Goal: Task Accomplishment & Management: Complete application form

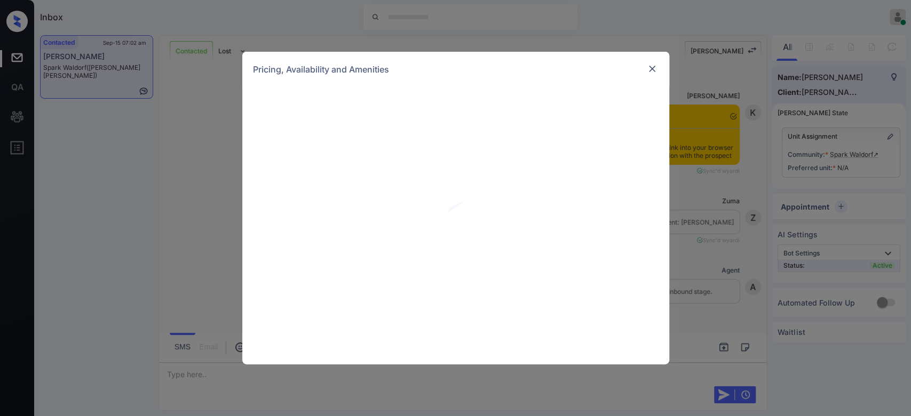
scroll to position [1362, 0]
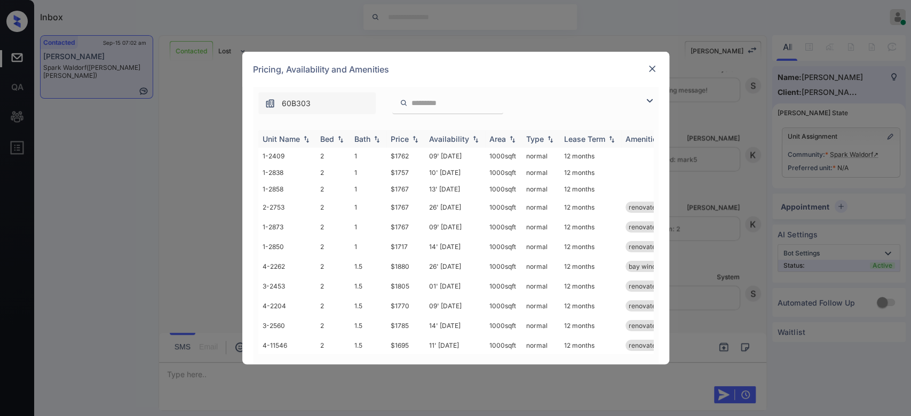
click at [404, 135] on div "Price" at bounding box center [400, 138] width 18 height 9
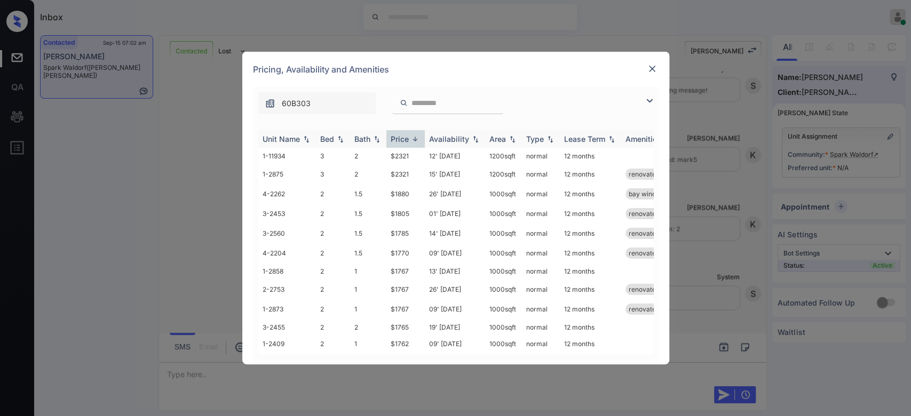
click at [404, 135] on div "Price" at bounding box center [400, 138] width 18 height 9
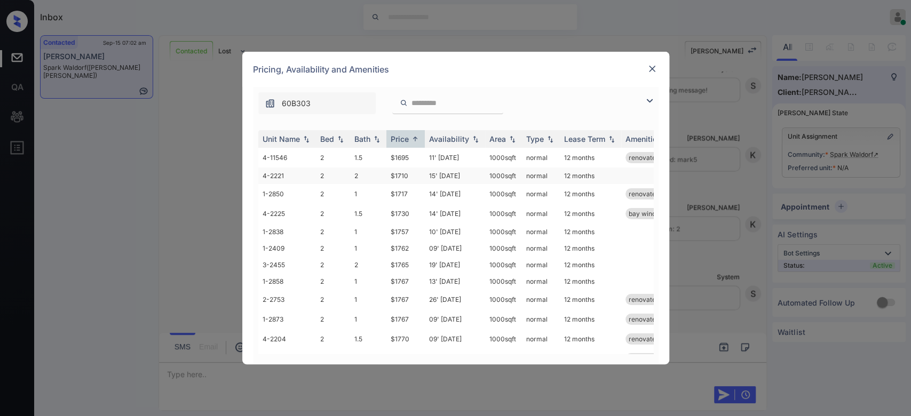
click at [396, 180] on td "$1710" at bounding box center [405, 176] width 38 height 17
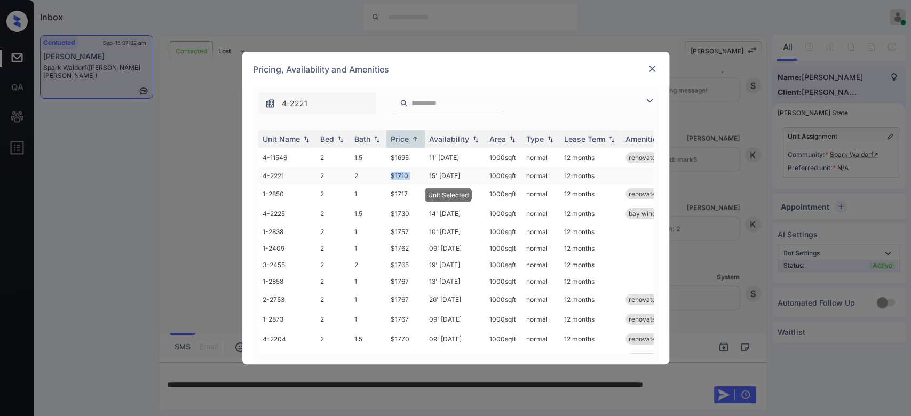
click at [396, 180] on td "$1710" at bounding box center [405, 176] width 38 height 17
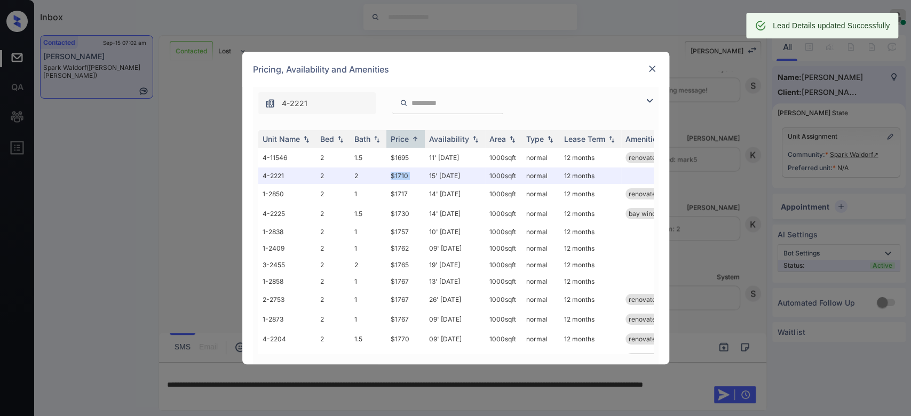
click at [650, 69] on img at bounding box center [652, 68] width 11 height 11
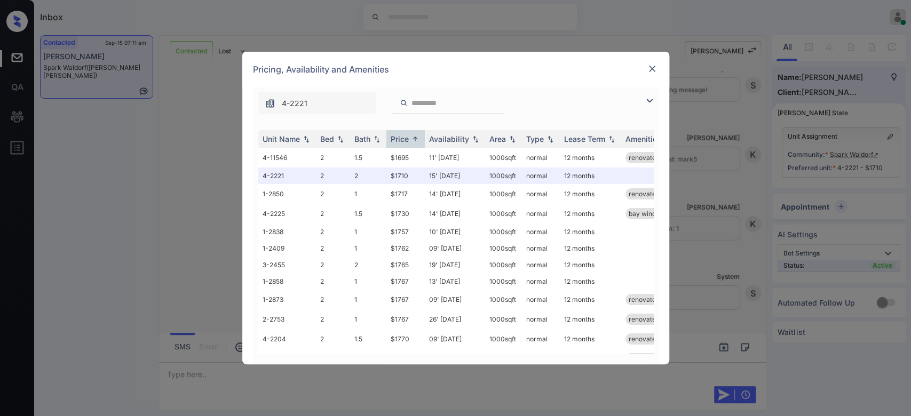
scroll to position [99, 0]
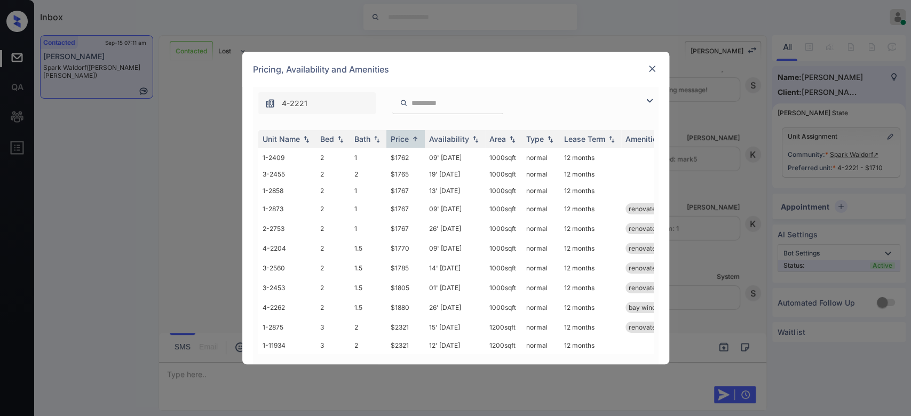
click at [423, 244] on td "$1770" at bounding box center [405, 249] width 38 height 20
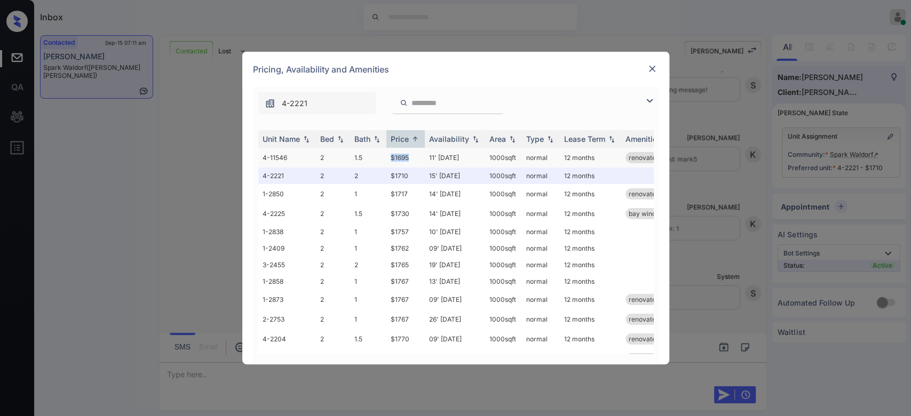
drag, startPoint x: 411, startPoint y: 158, endPoint x: 388, endPoint y: 160, distance: 23.0
click at [388, 160] on td "$1695" at bounding box center [405, 158] width 38 height 20
copy td "$1695"
click at [650, 71] on img at bounding box center [652, 68] width 11 height 11
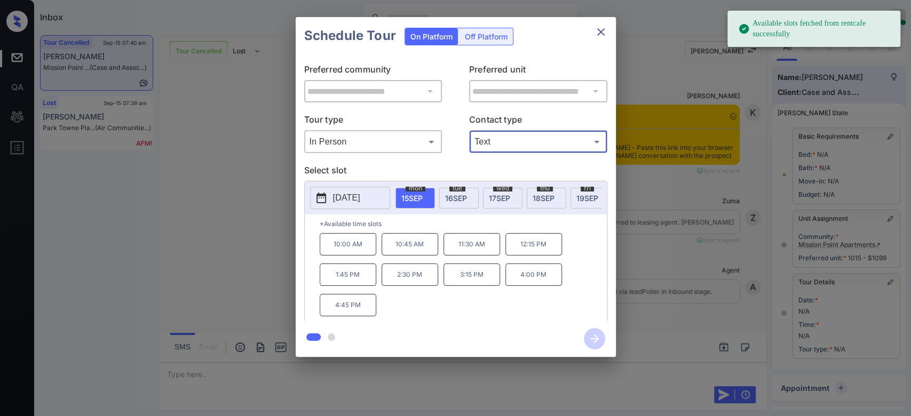
scroll to position [5905, 0]
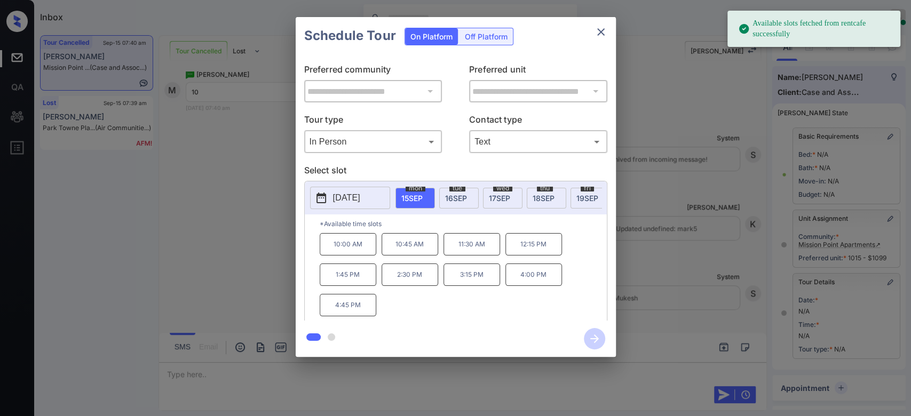
click at [506, 202] on div "wed 17 SEP" at bounding box center [502, 198] width 39 height 21
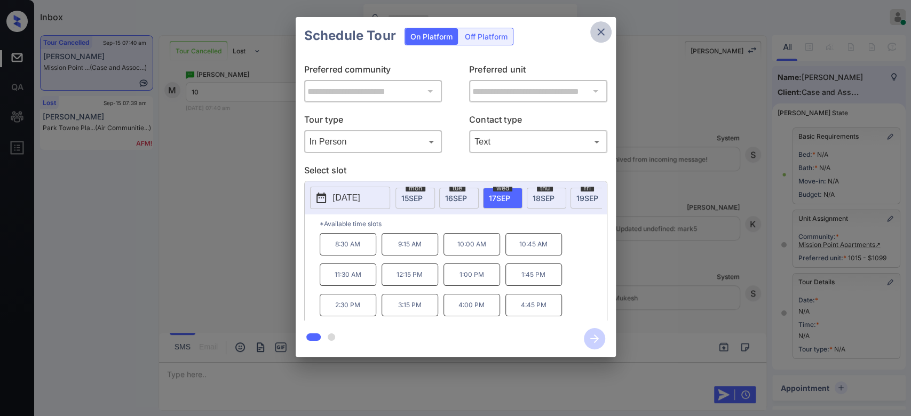
click at [600, 33] on icon "close" at bounding box center [600, 31] width 7 height 7
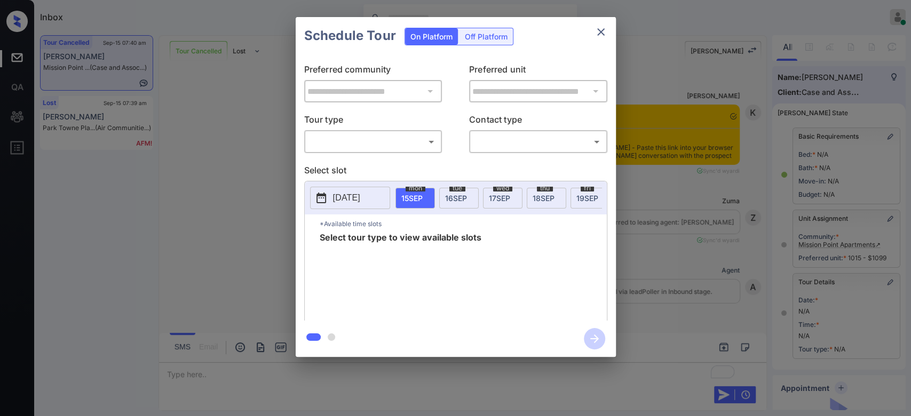
scroll to position [5905, 0]
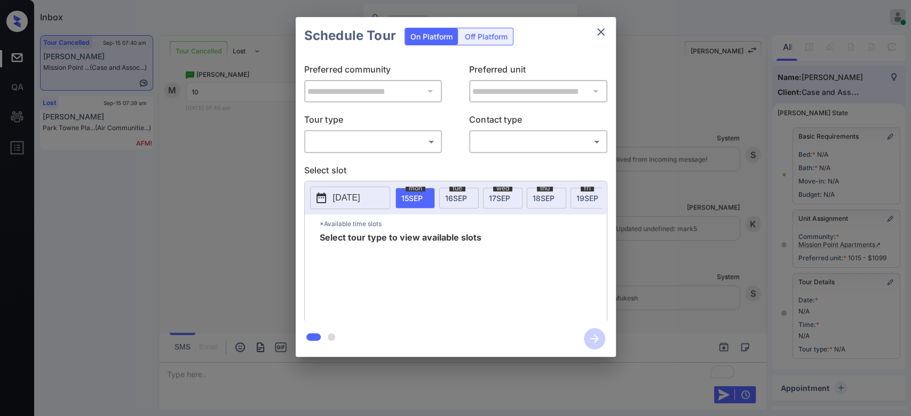
click at [420, 141] on body "Inbox Mukesh Online Set yourself offline Set yourself on break Profile Switch t…" at bounding box center [455, 208] width 911 height 416
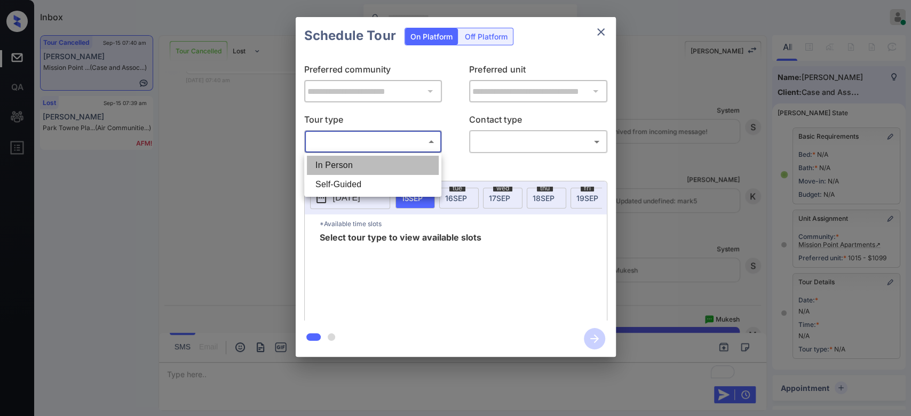
click at [371, 160] on li "In Person" at bounding box center [373, 165] width 132 height 19
type input "********"
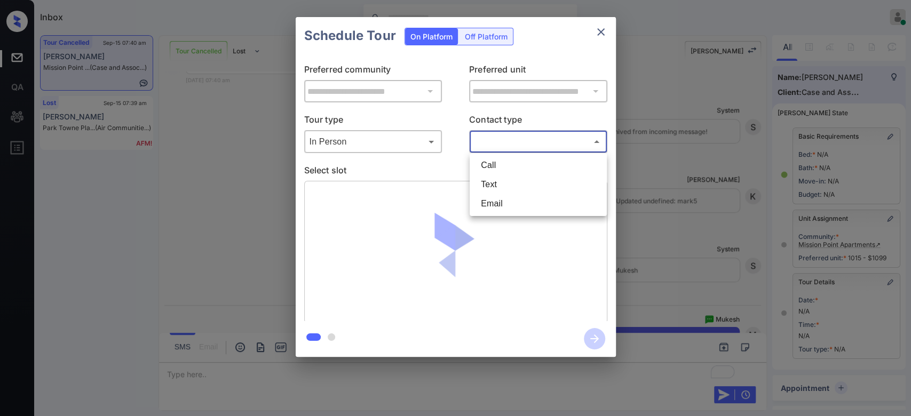
drag, startPoint x: 530, startPoint y: 139, endPoint x: 505, endPoint y: 189, distance: 56.3
click at [505, 189] on body "Inbox Mukesh Online Set yourself offline Set yourself on break Profile Switch t…" at bounding box center [455, 208] width 911 height 416
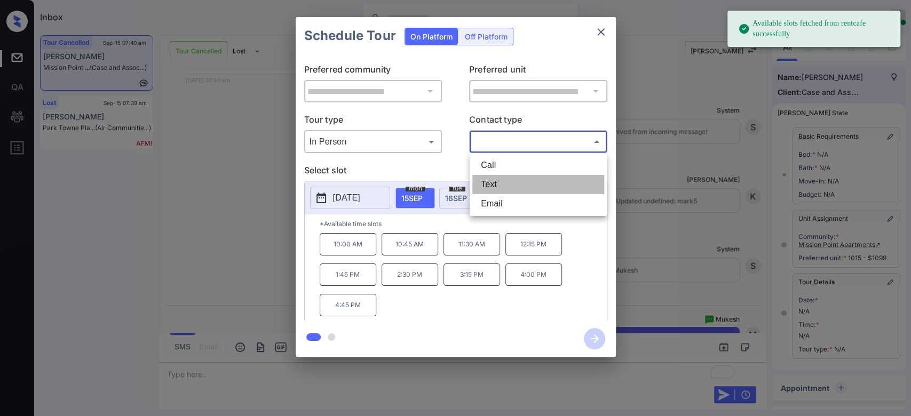
click at [505, 189] on li "Text" at bounding box center [538, 184] width 132 height 19
type input "****"
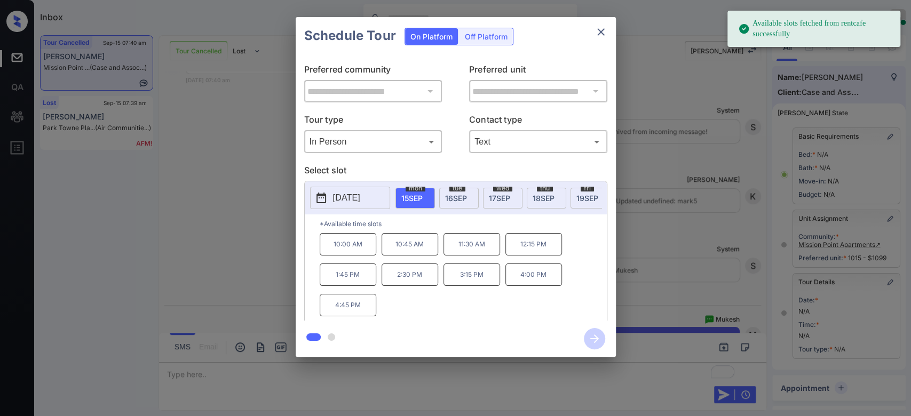
click at [502, 195] on span "17 SEP" at bounding box center [499, 198] width 21 height 9
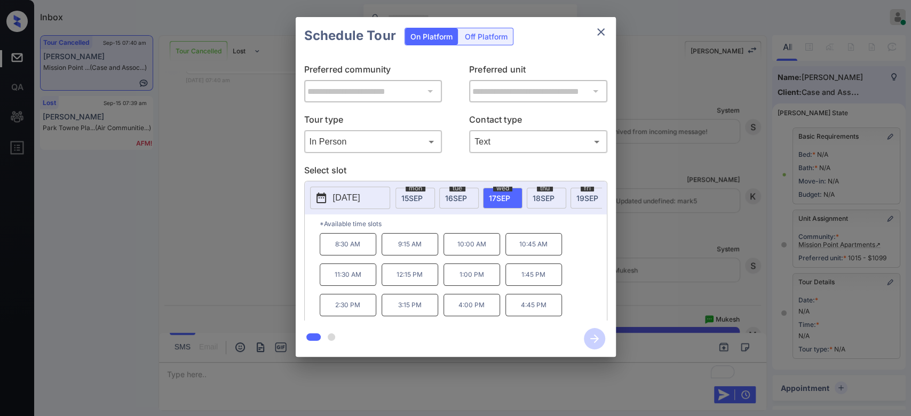
click at [478, 248] on p "10:00 AM" at bounding box center [471, 244] width 57 height 22
click at [585, 333] on icon "button" at bounding box center [594, 338] width 21 height 21
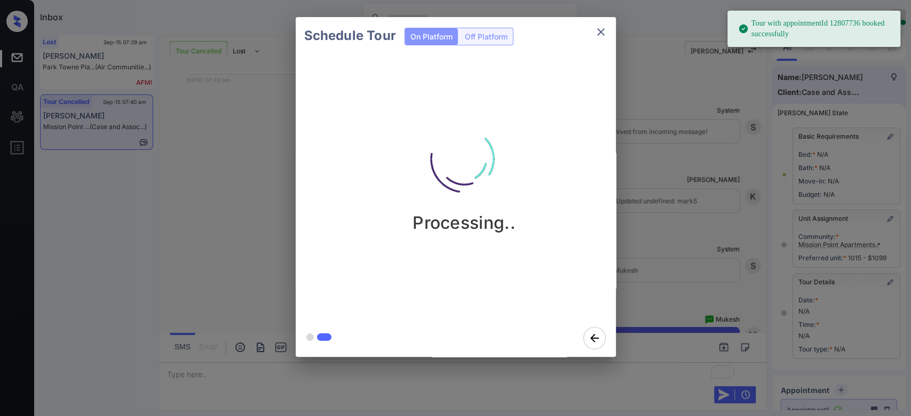
click at [684, 224] on div "Schedule Tour On Platform Off Platform Processing.." at bounding box center [455, 187] width 911 height 374
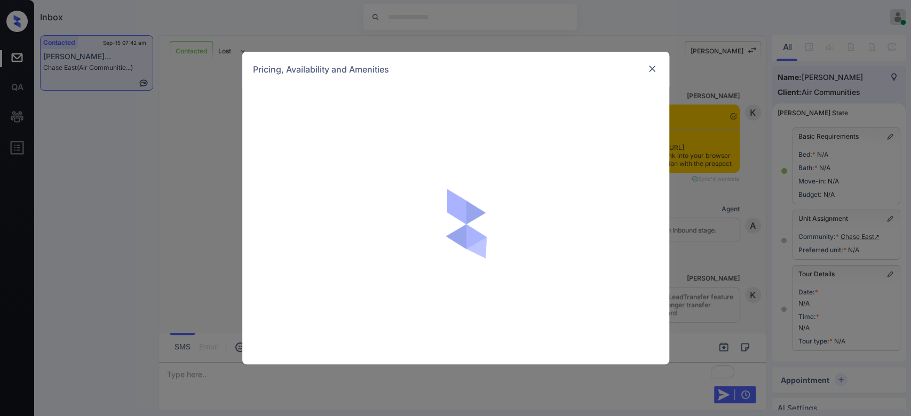
scroll to position [39, 0]
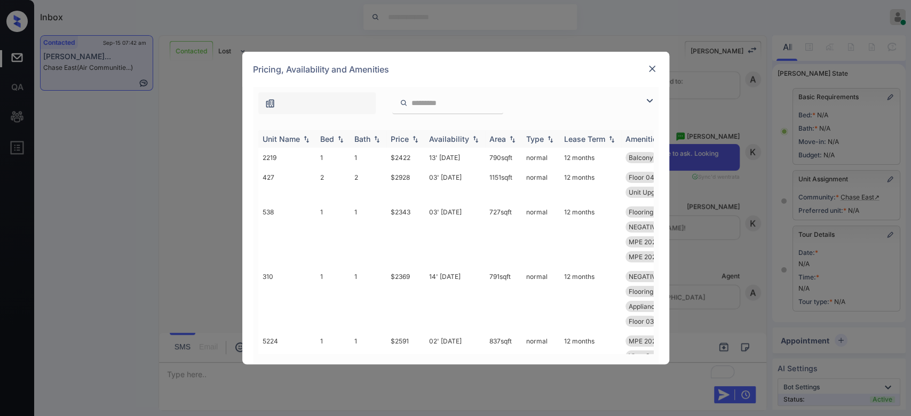
click at [408, 137] on div "Price" at bounding box center [400, 138] width 18 height 9
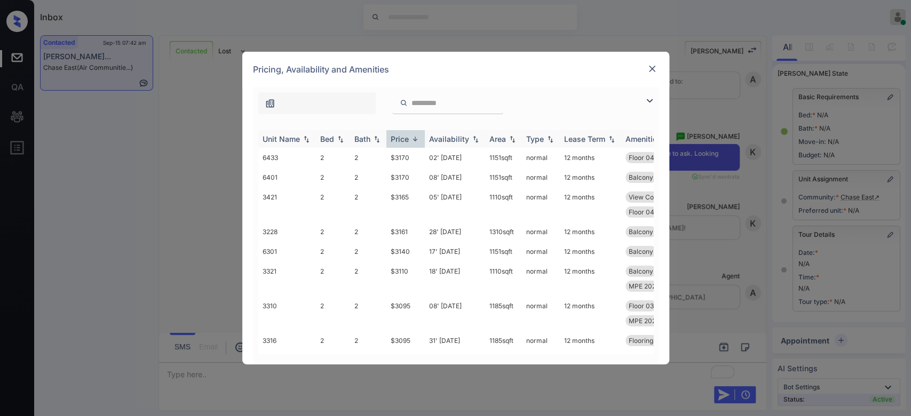
click at [408, 137] on div "Price" at bounding box center [400, 138] width 18 height 9
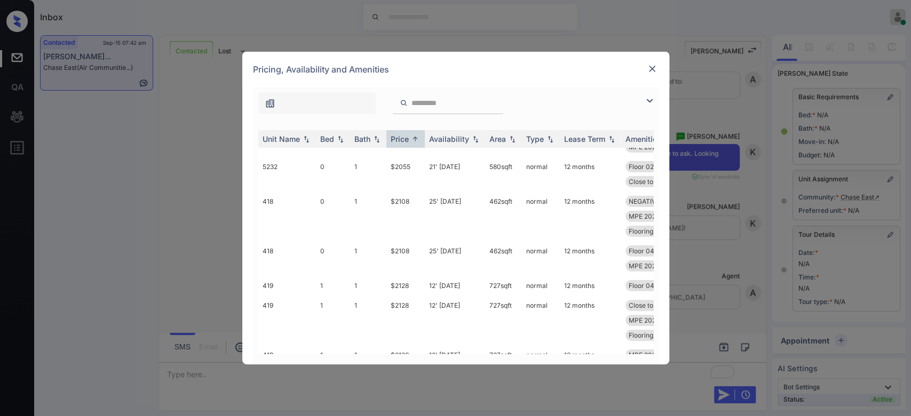
scroll to position [178, 0]
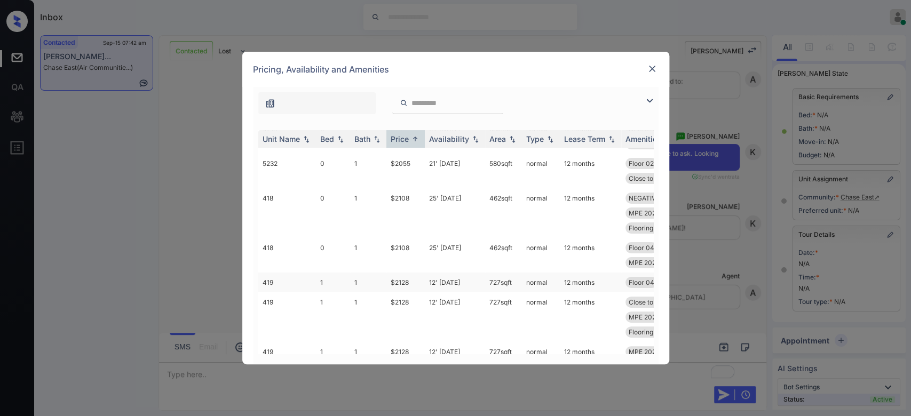
click at [403, 282] on td "$2128" at bounding box center [405, 283] width 38 height 20
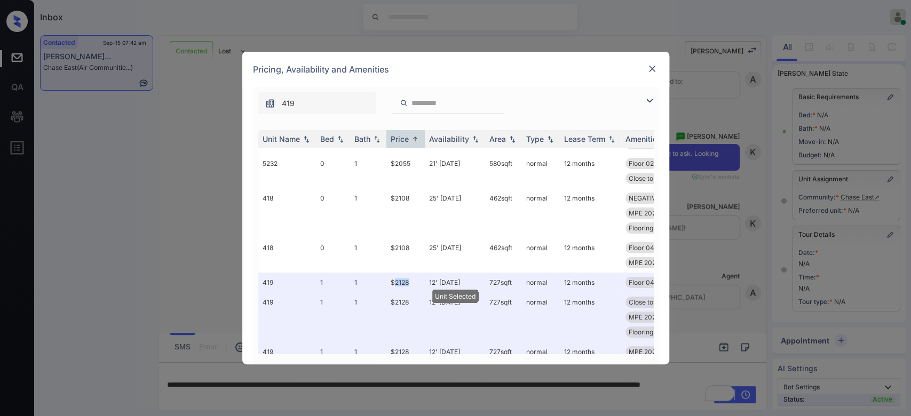
click at [650, 66] on img at bounding box center [652, 68] width 11 height 11
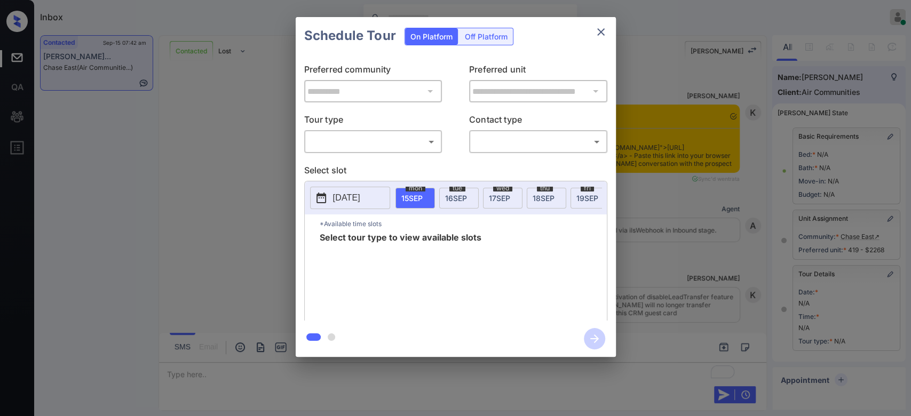
scroll to position [39, 0]
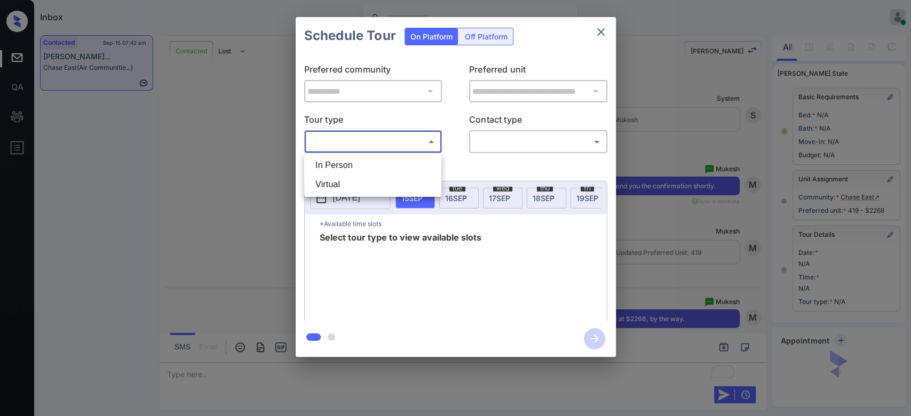
click at [383, 141] on body "Inbox Mukesh Online Set yourself offline Set yourself on break Profile Switch t…" at bounding box center [455, 208] width 911 height 416
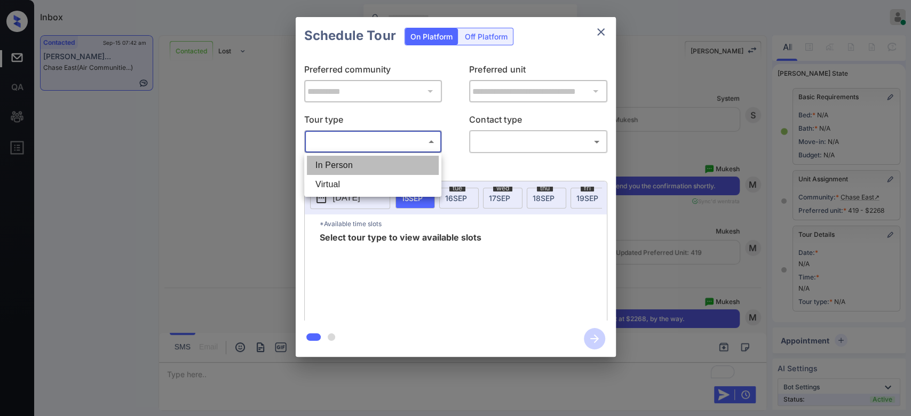
click at [368, 166] on li "In Person" at bounding box center [373, 165] width 132 height 19
type input "********"
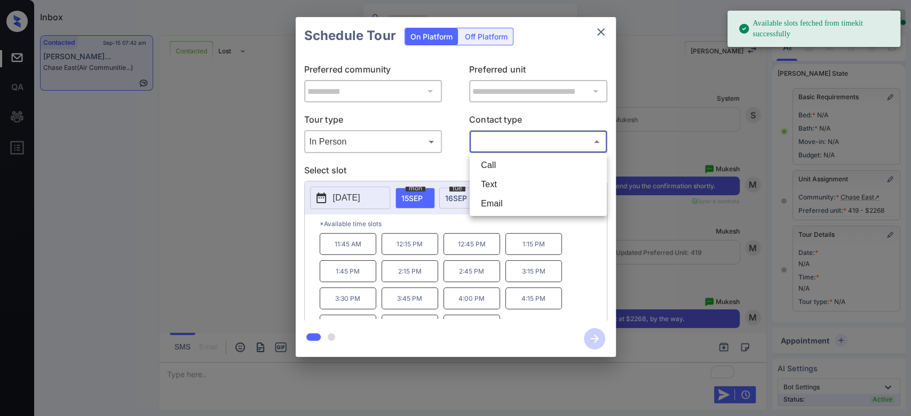
drag, startPoint x: 519, startPoint y: 137, endPoint x: 504, endPoint y: 184, distance: 49.8
click at [504, 184] on body "Available slots fetched from timekit successfully Inbox Mukesh Online Set yours…" at bounding box center [455, 208] width 911 height 416
click at [504, 184] on li "Text" at bounding box center [538, 184] width 132 height 19
type input "****"
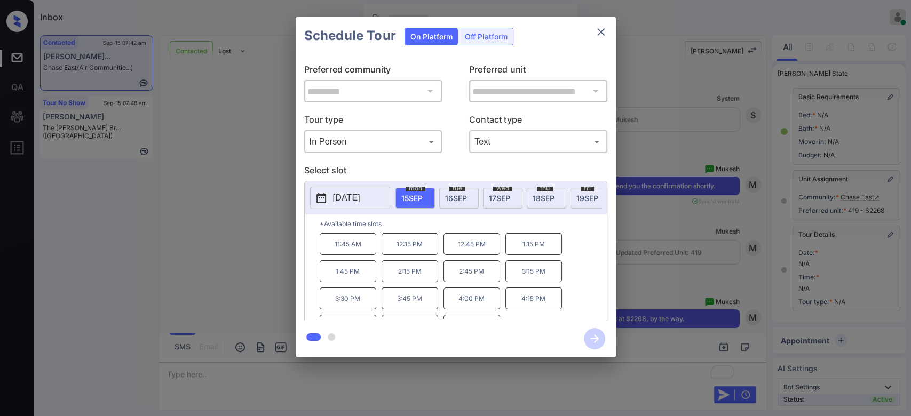
click at [581, 195] on span "19 SEP" at bounding box center [587, 198] width 22 height 9
click at [466, 253] on p "11:45 AM" at bounding box center [471, 244] width 57 height 22
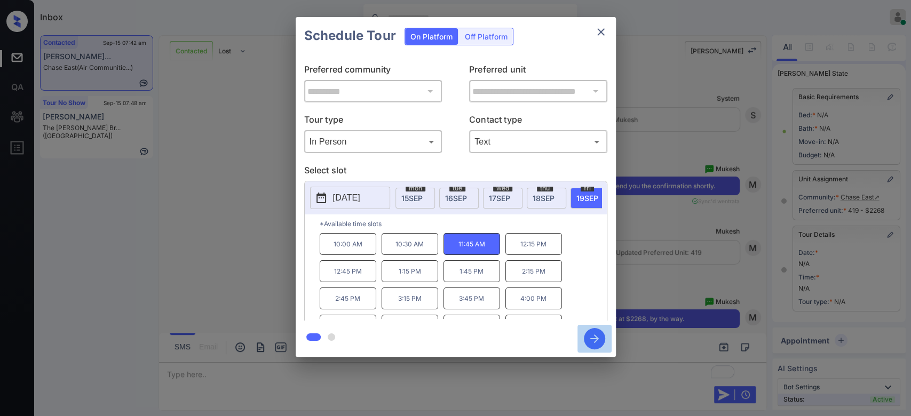
click at [596, 335] on icon "button" at bounding box center [594, 338] width 21 height 21
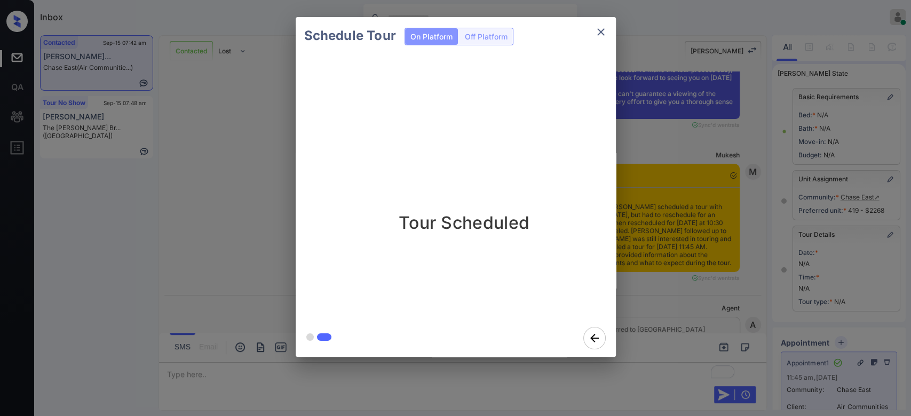
scroll to position [8176, 0]
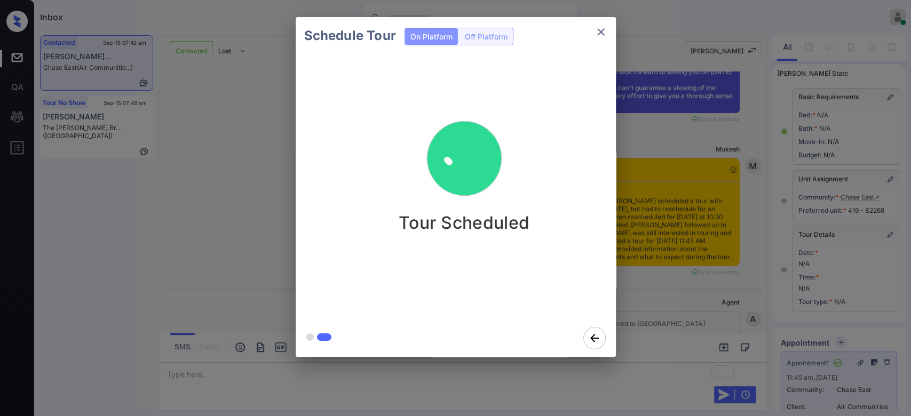
click at [686, 232] on div "Schedule Tour On Platform Off Platform Tour Scheduled" at bounding box center [455, 187] width 911 height 374
